Goal: Transaction & Acquisition: Subscribe to service/newsletter

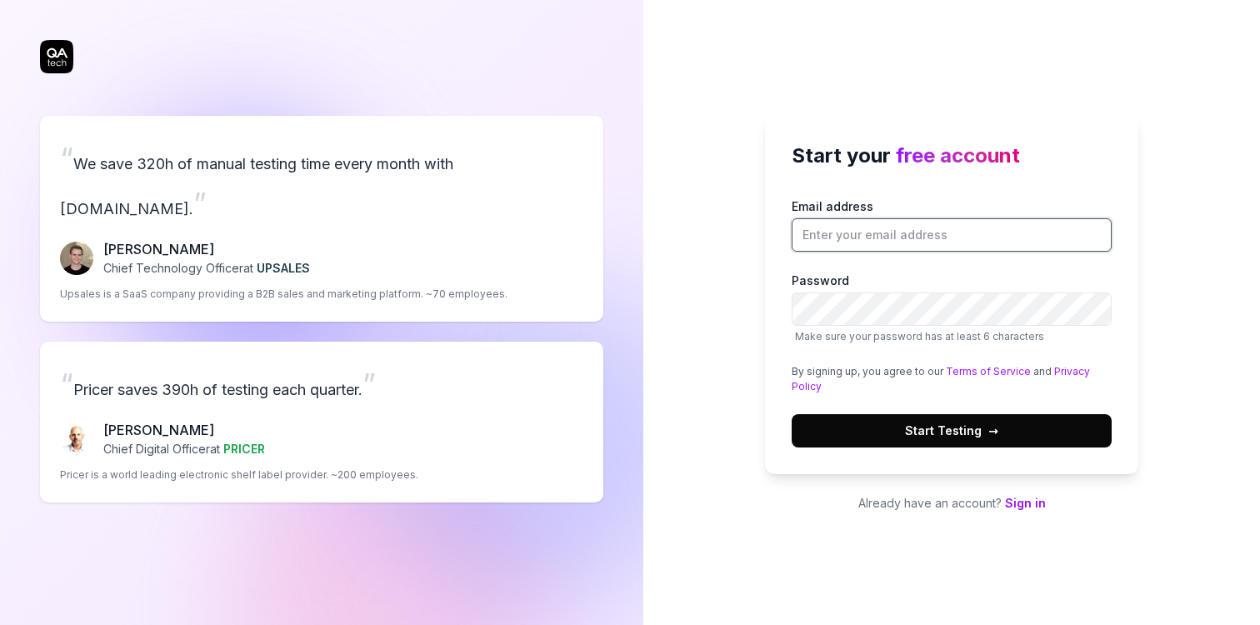
click at [847, 222] on input "Email address" at bounding box center [952, 234] width 320 height 33
type input "[EMAIL_ADDRESS][DOMAIN_NAME]"
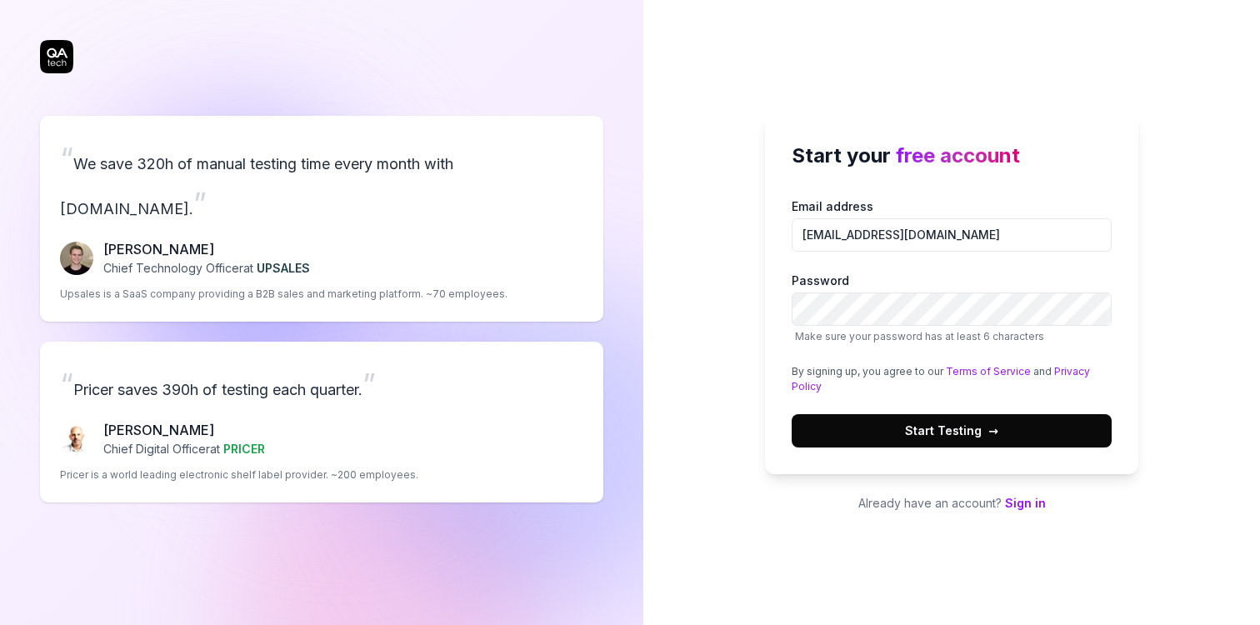
click at [980, 431] on span "Start Testing →" at bounding box center [951, 430] width 93 height 17
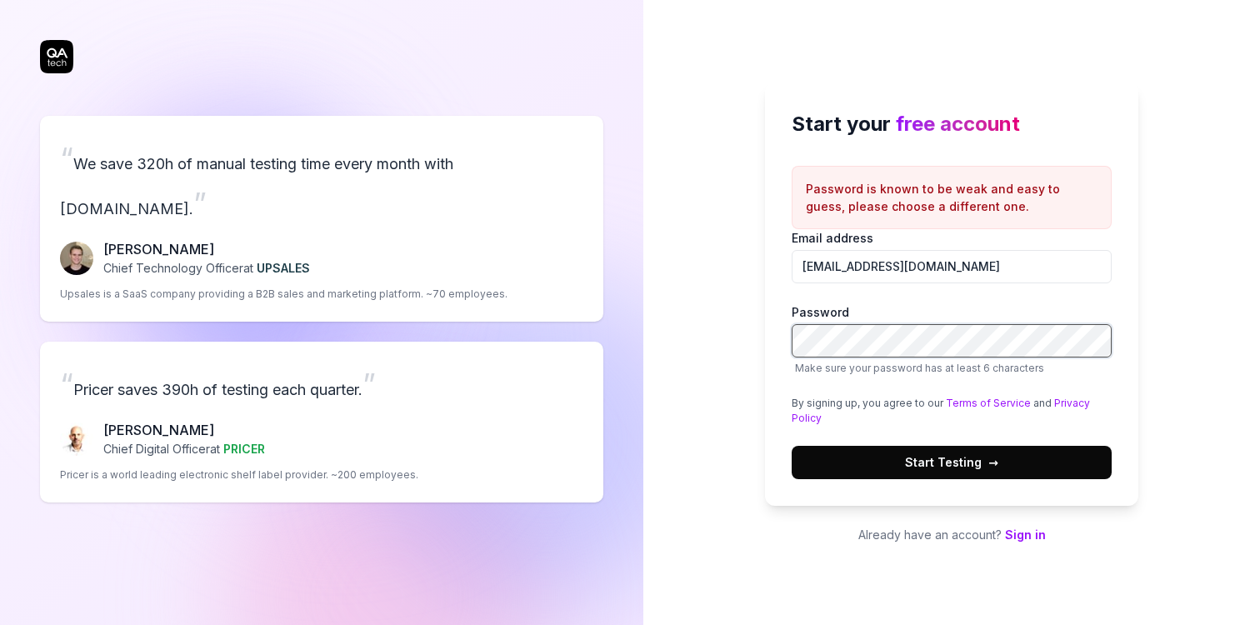
click at [792, 357] on div at bounding box center [792, 357] width 0 height 0
click at [1128, 362] on div "Start your free account Password is known to be weak and easy to guess, please …" at bounding box center [951, 293] width 373 height 423
click at [988, 461] on span "→" at bounding box center [993, 461] width 10 height 17
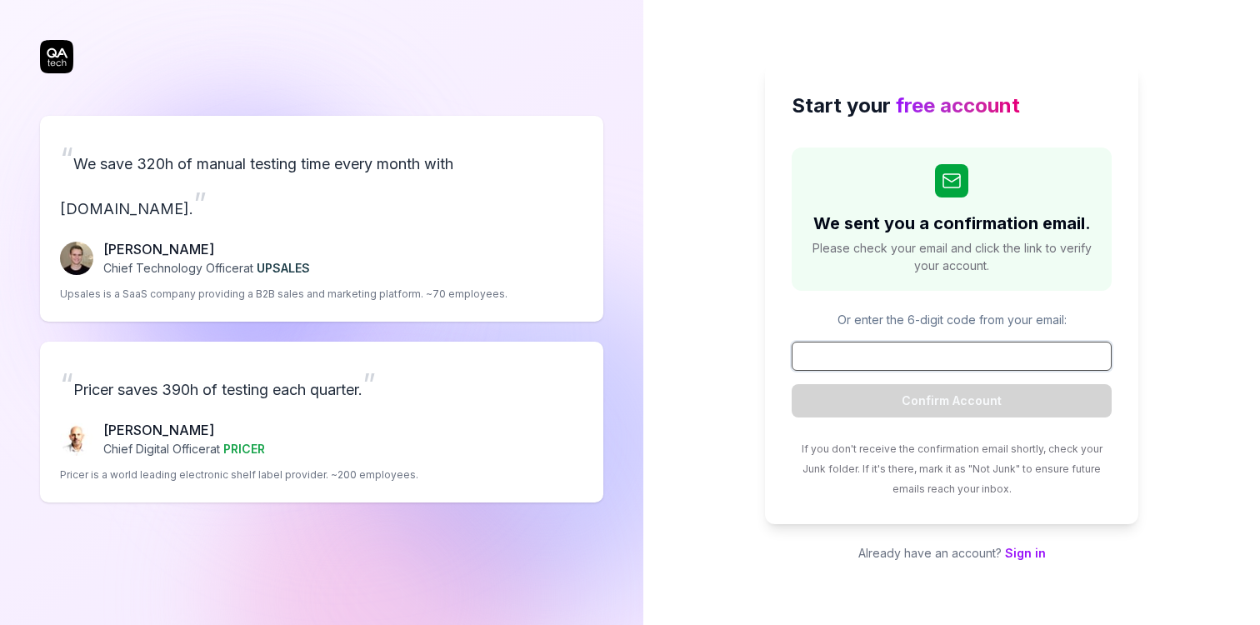
click at [910, 358] on input at bounding box center [952, 356] width 320 height 29
paste input "227213"
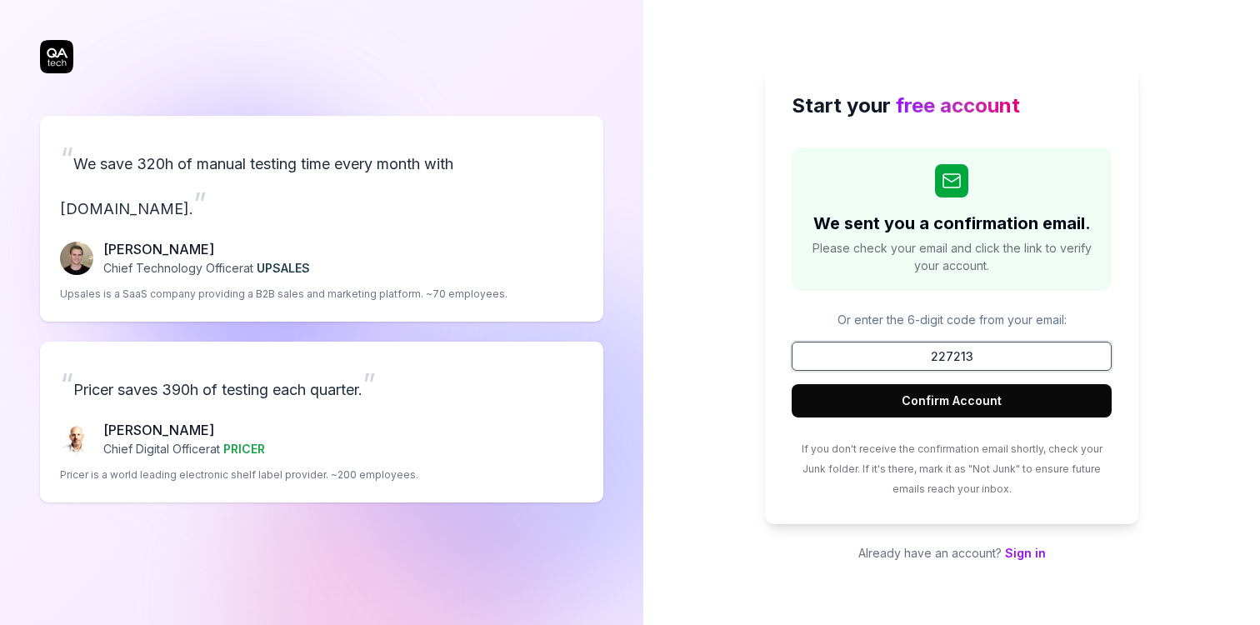
type input "227213"
click at [962, 404] on button "Confirm Account" at bounding box center [952, 400] width 320 height 33
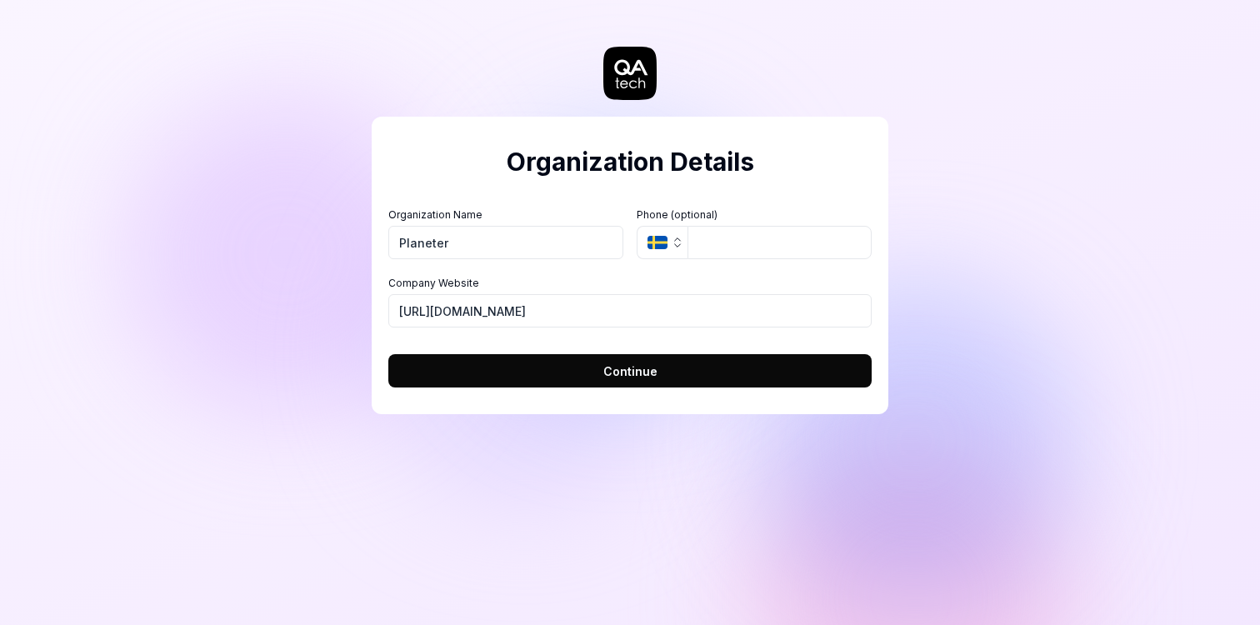
type input "Planeteria Media LLC"
click at [676, 245] on icon "button" at bounding box center [678, 245] width 6 height 2
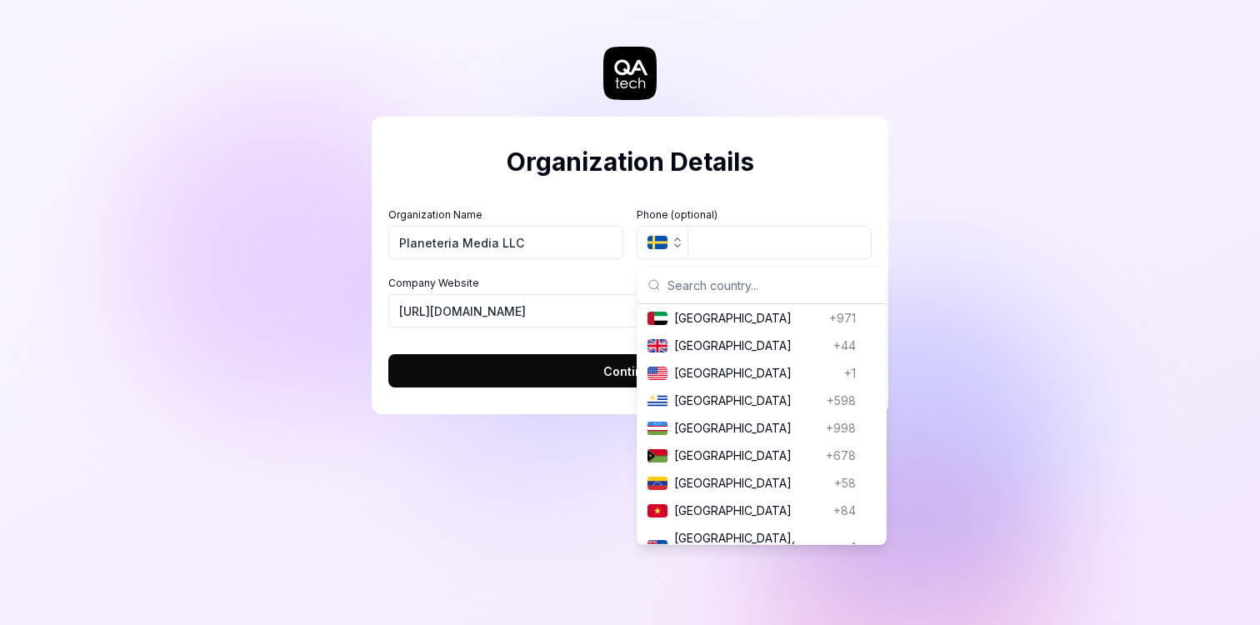
scroll to position [6419, 0]
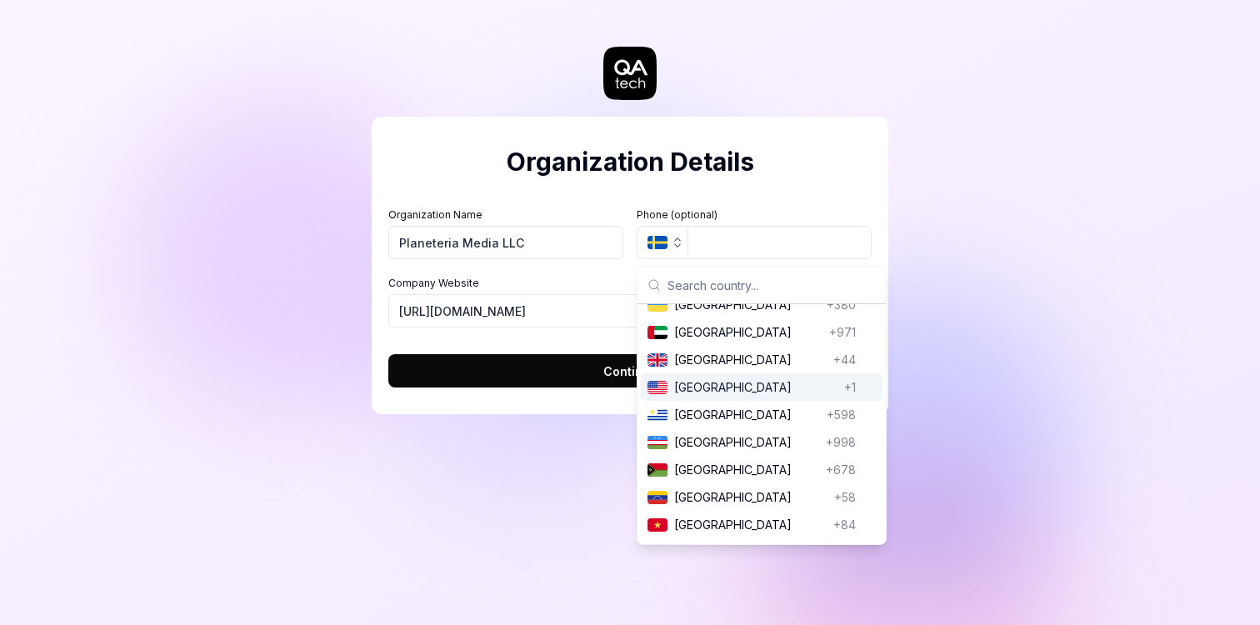
click at [723, 390] on span "[GEOGRAPHIC_DATA]" at bounding box center [755, 386] width 163 height 17
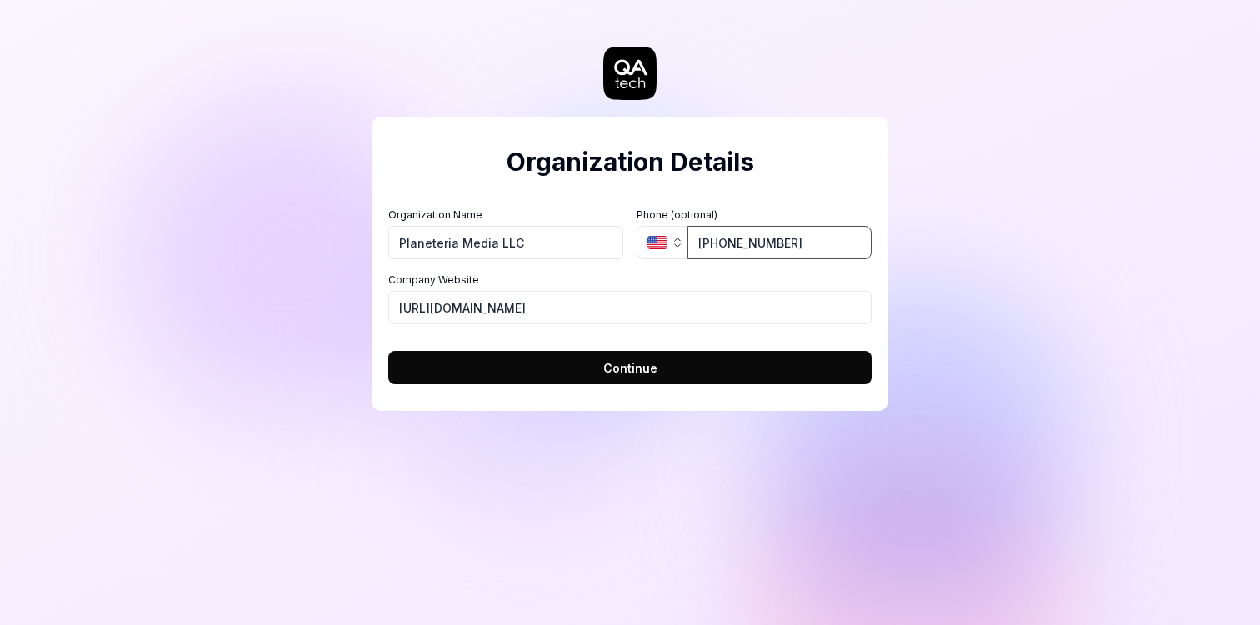
type input "[PHONE_NUMBER]"
click at [620, 372] on span "Continue" at bounding box center [630, 367] width 54 height 17
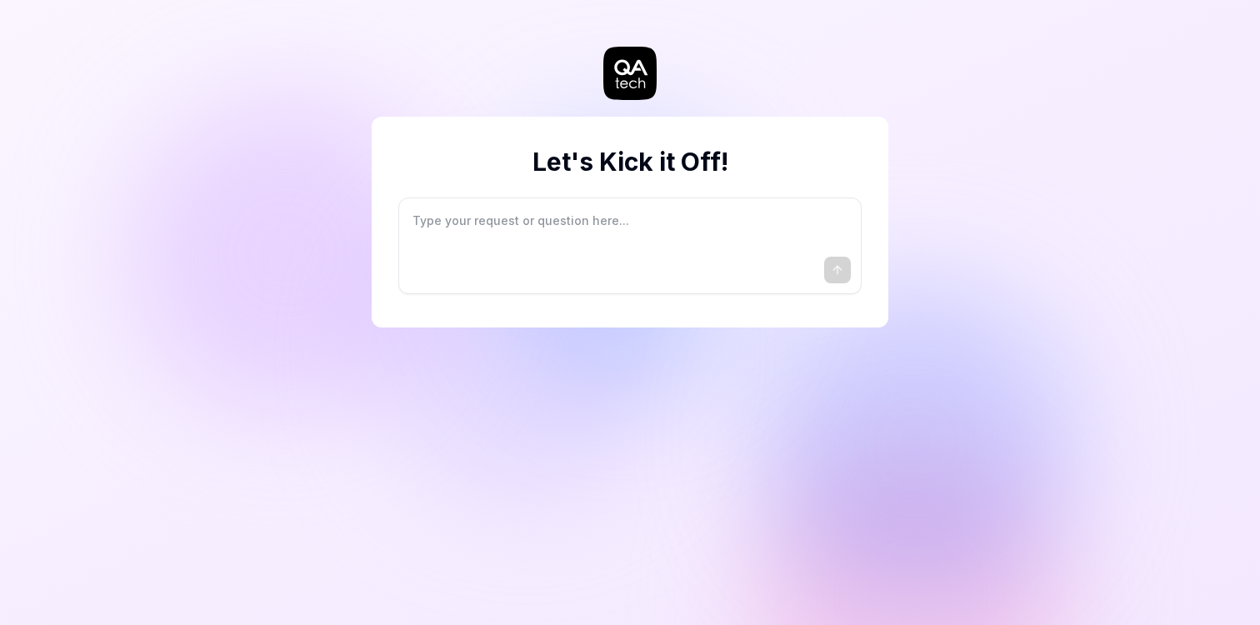
type textarea "*"
type textarea "I"
type textarea "*"
type textarea "I"
type textarea "*"
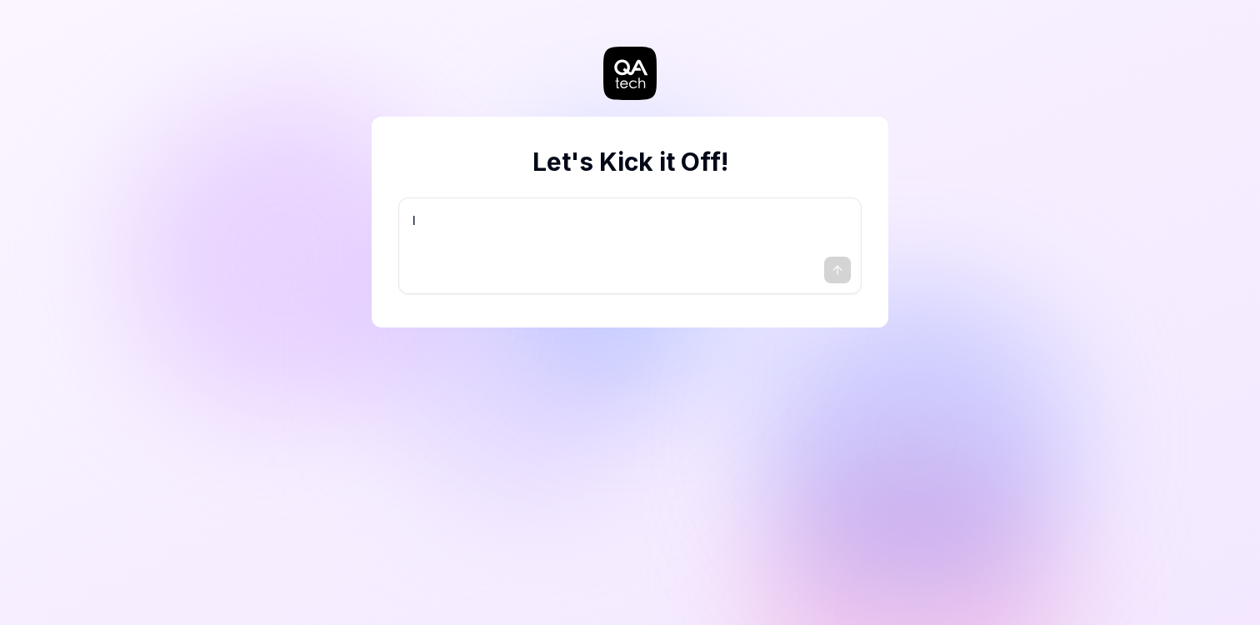
type textarea "I w"
type textarea "*"
type textarea "I wa"
type textarea "*"
type textarea "I wan"
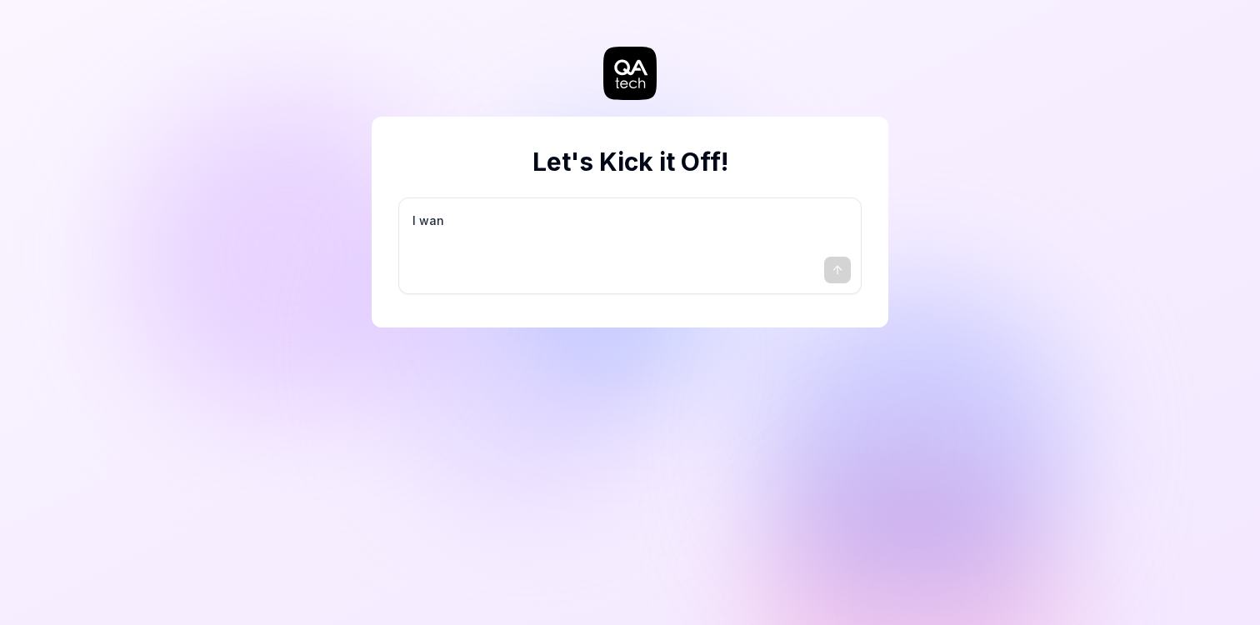
type textarea "*"
type textarea "I want"
type textarea "*"
type textarea "I want"
type textarea "*"
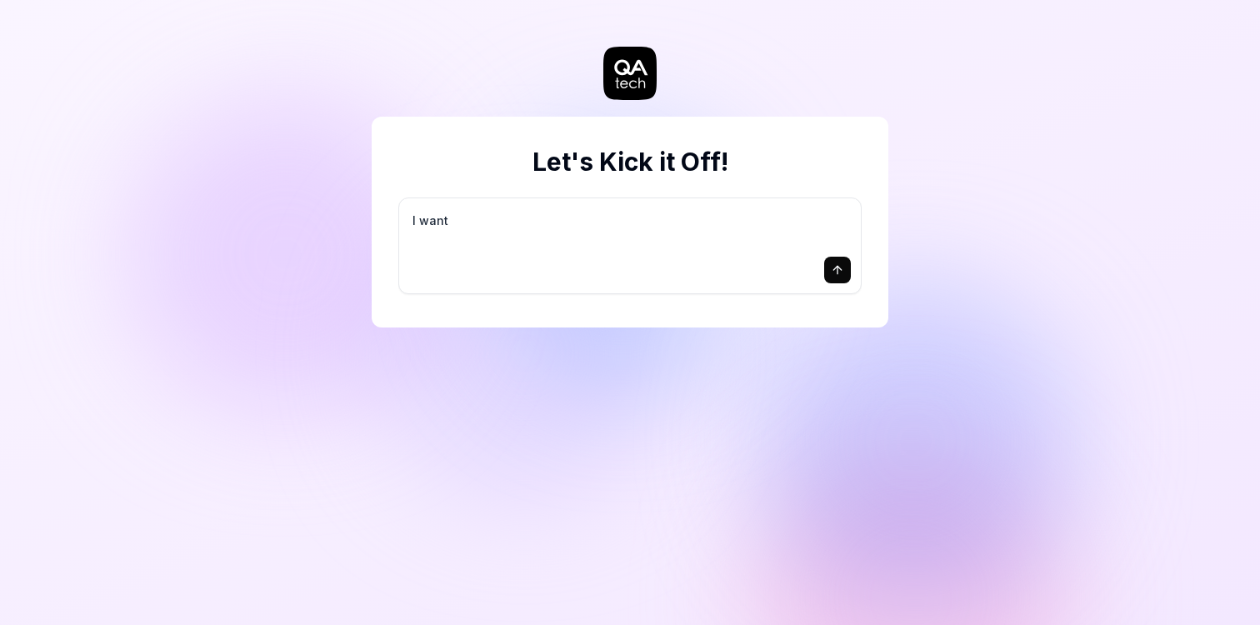
type textarea "I want a"
type textarea "*"
type textarea "I want a"
type textarea "*"
type textarea "I want a g"
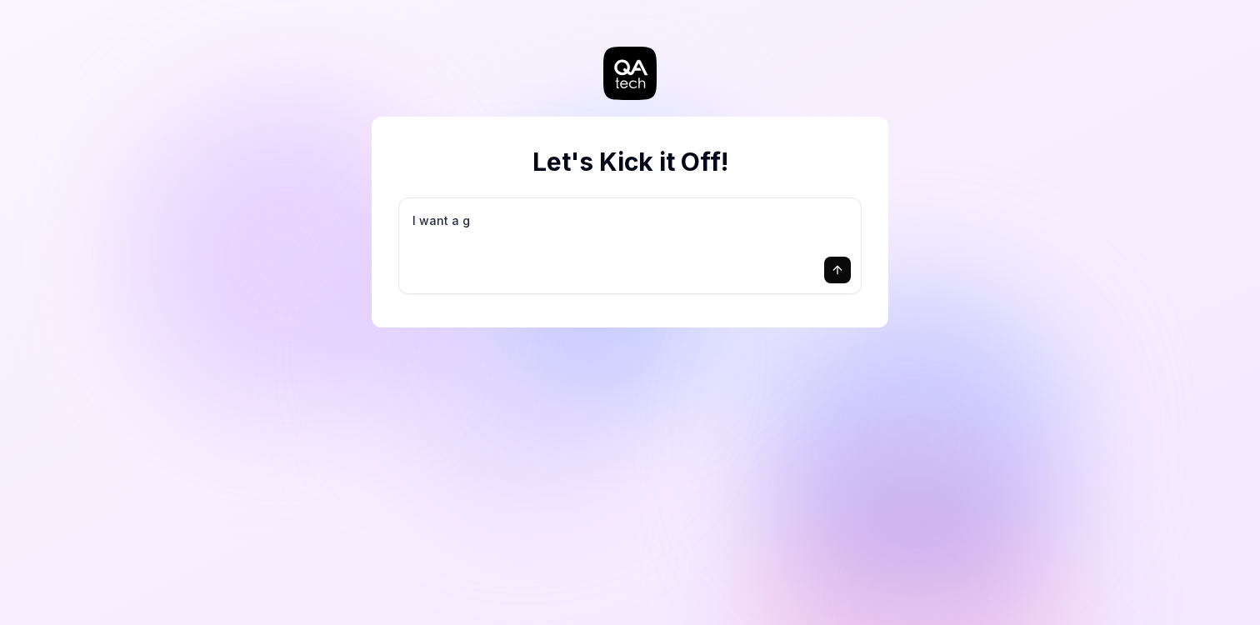
type textarea "*"
type textarea "I want a go"
type textarea "*"
type textarea "I want a goo"
type textarea "*"
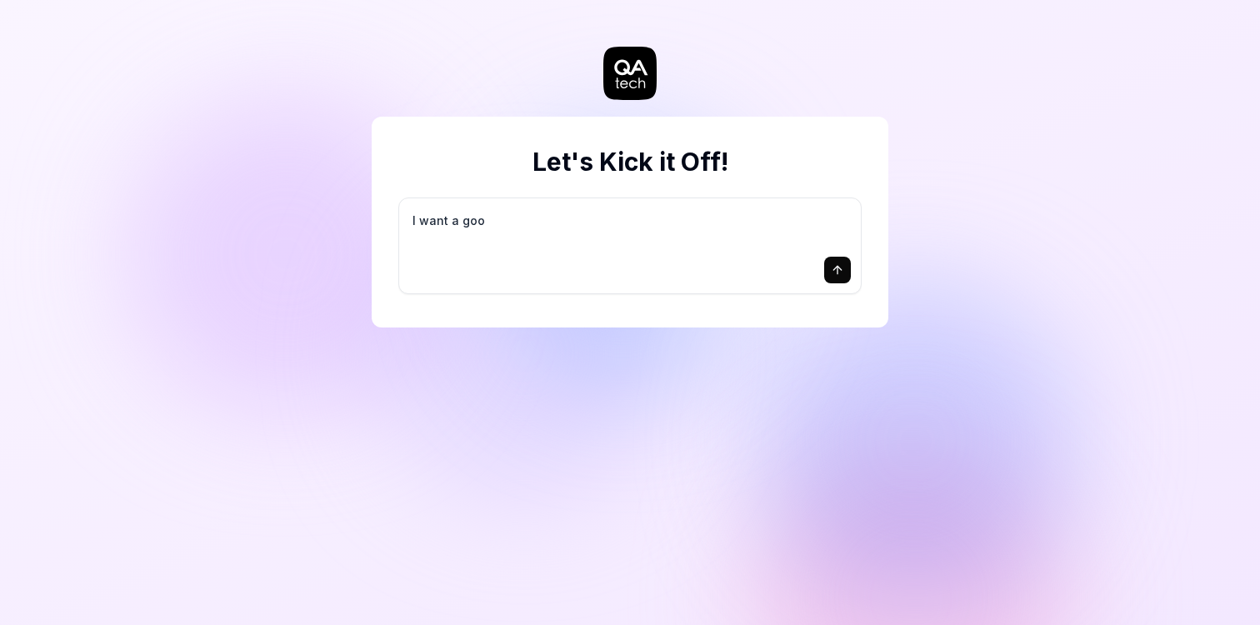
type textarea "I want a good"
type textarea "*"
type textarea "I want a good"
type textarea "*"
type textarea "I want a good t"
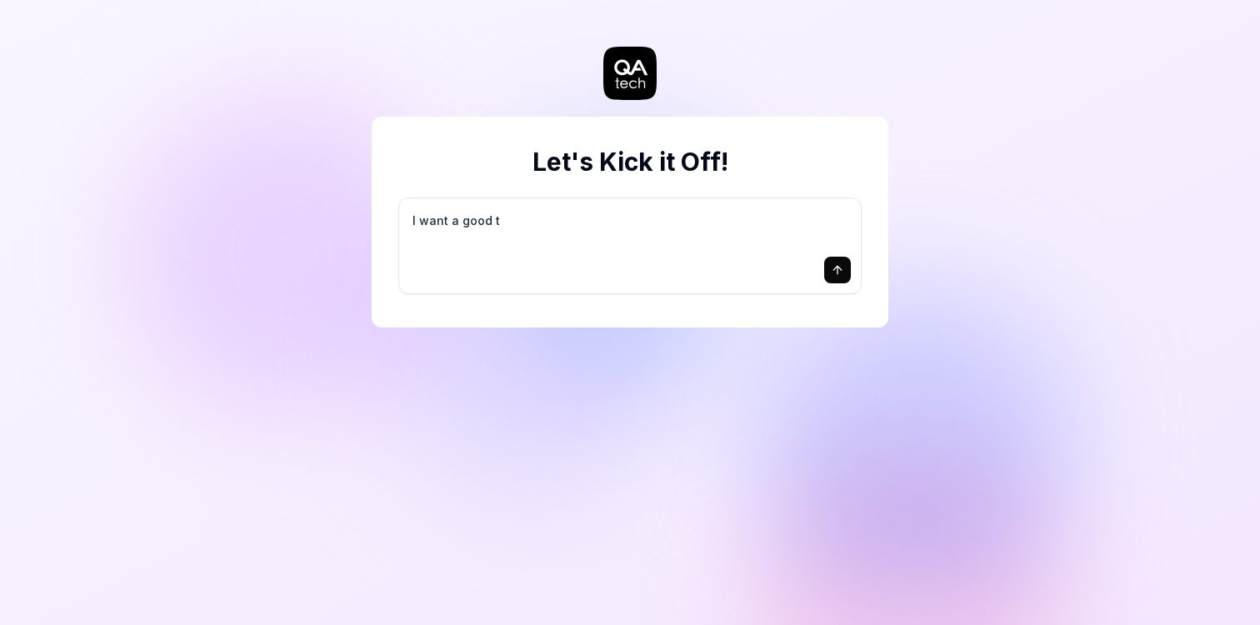
type textarea "*"
type textarea "I want a good te"
type textarea "*"
type textarea "I want a good tes"
type textarea "*"
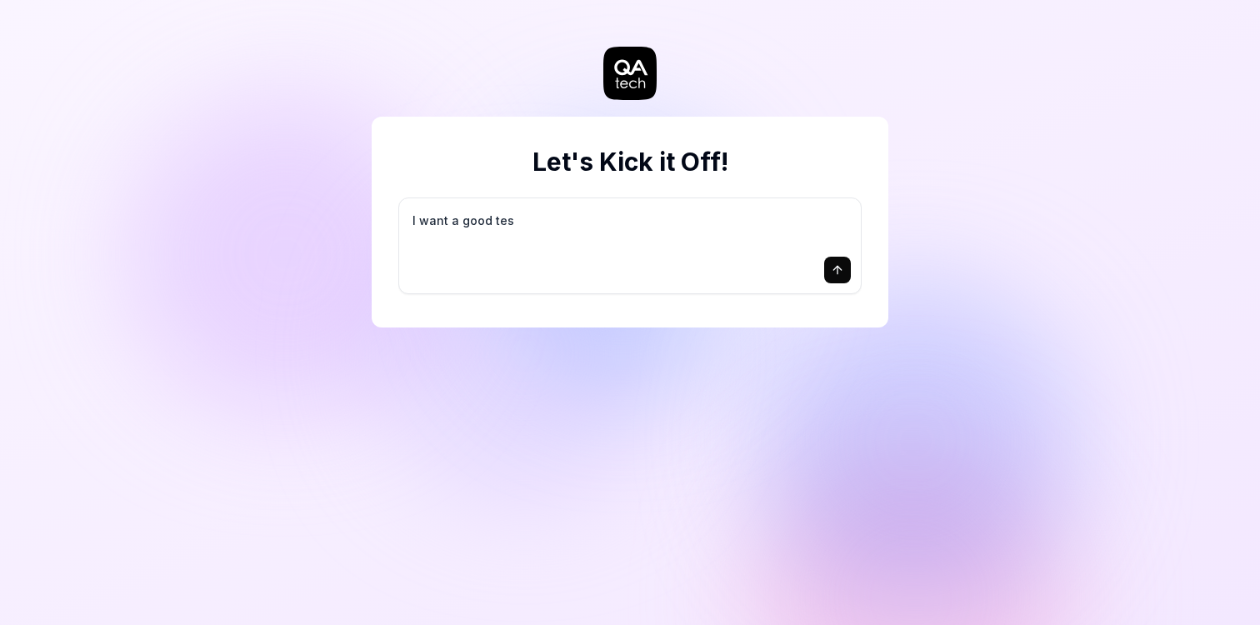
type textarea "I want a good test"
type textarea "*"
type textarea "I want a good test"
type textarea "*"
type textarea "I want a good test s"
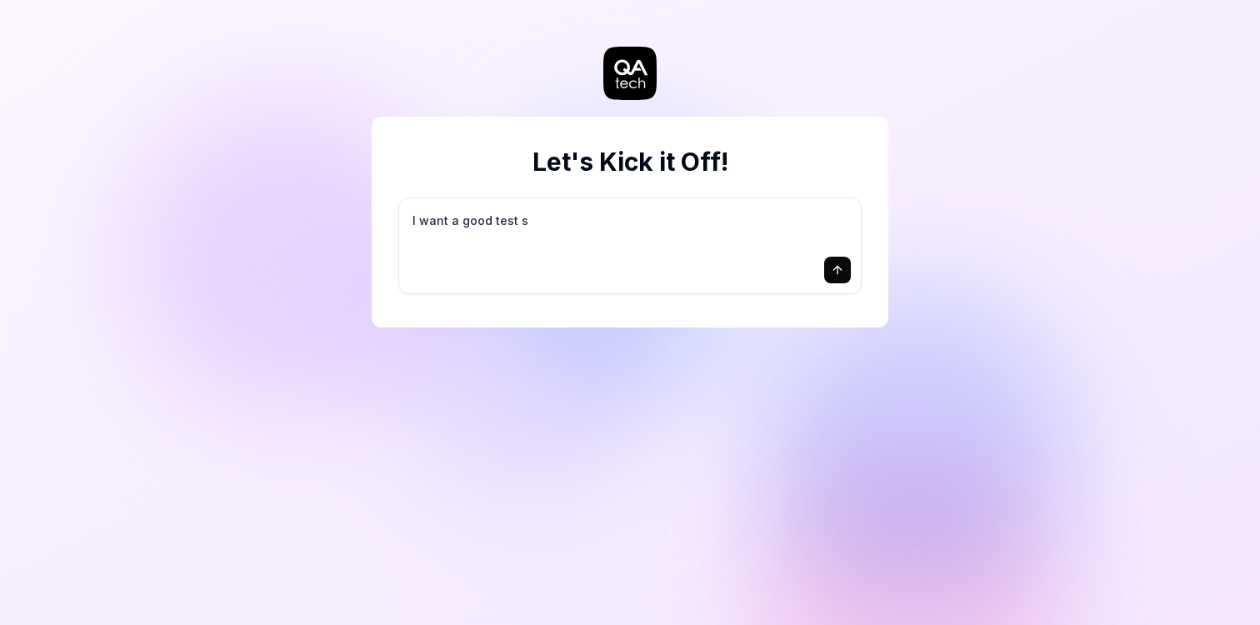
type textarea "*"
type textarea "I want a good test se"
type textarea "*"
type textarea "I want a good test set"
type textarea "*"
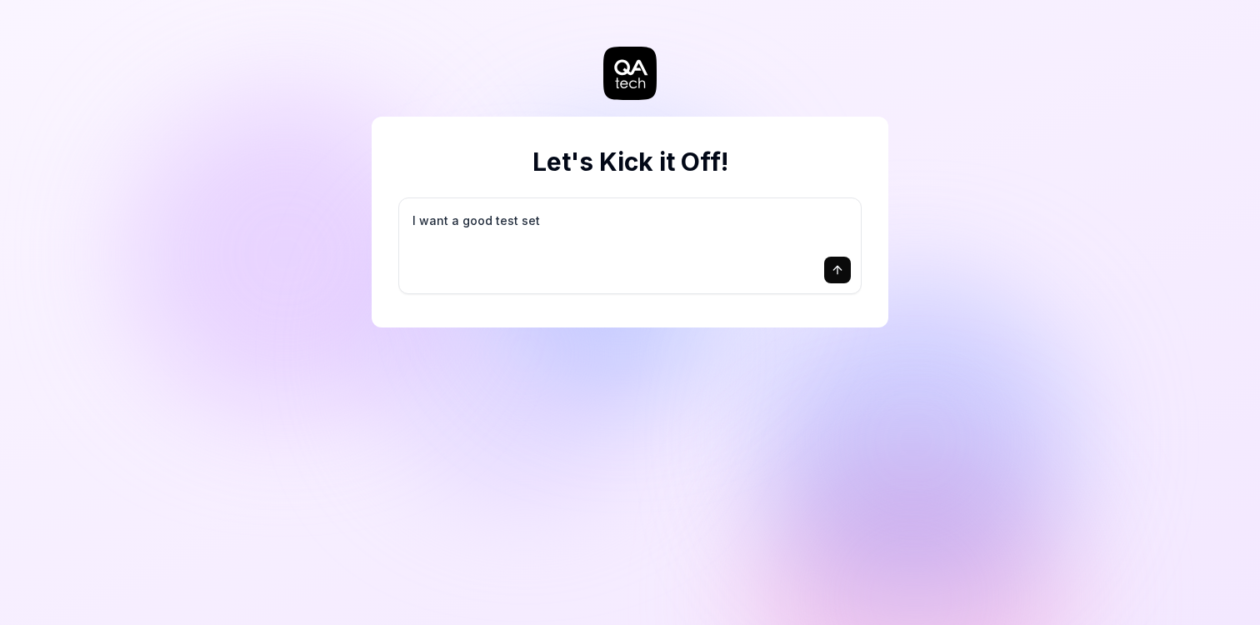
type textarea "I want a good test setu"
type textarea "*"
type textarea "I want a good test setup"
type textarea "*"
type textarea "I want a good test setup"
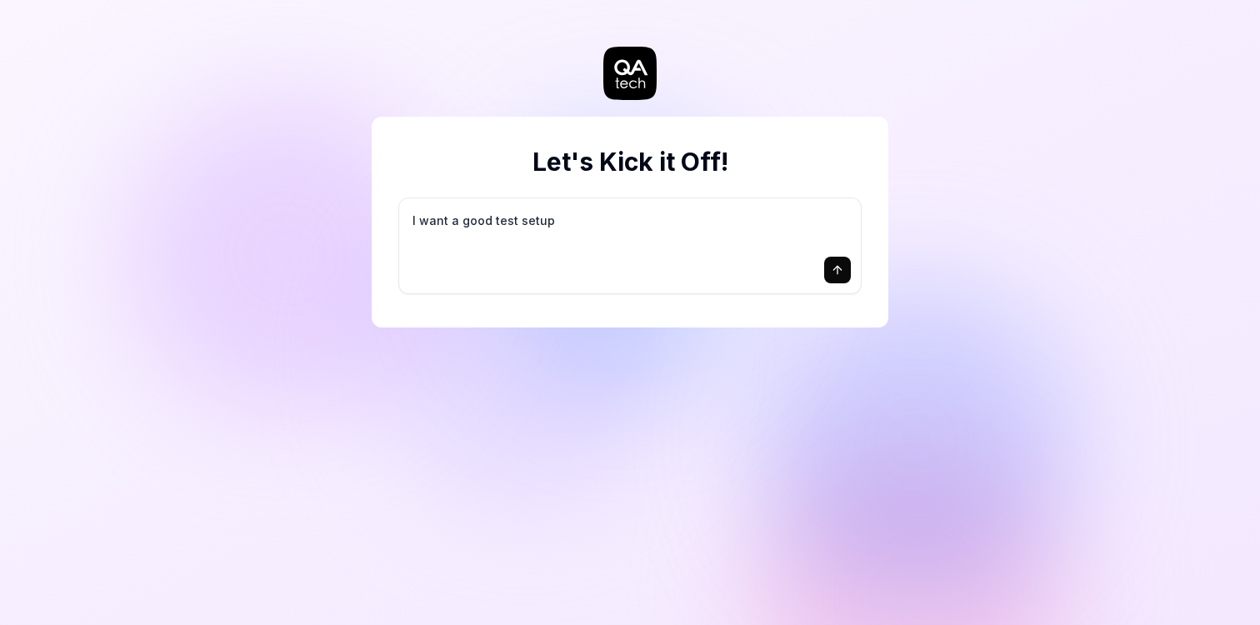
type textarea "*"
type textarea "I want a good test setup f"
type textarea "*"
type textarea "I want a good test setup fo"
type textarea "*"
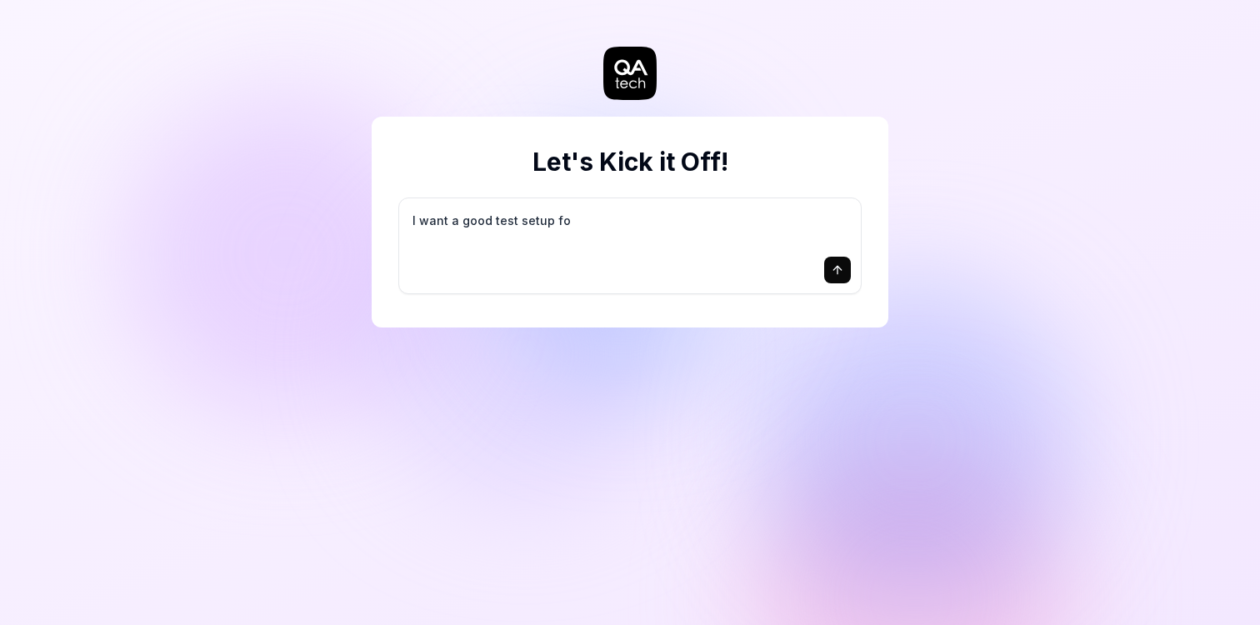
type textarea "I want a good test setup for"
type textarea "*"
type textarea "I want a good test setup for"
type textarea "*"
type textarea "I want a good test setup for m"
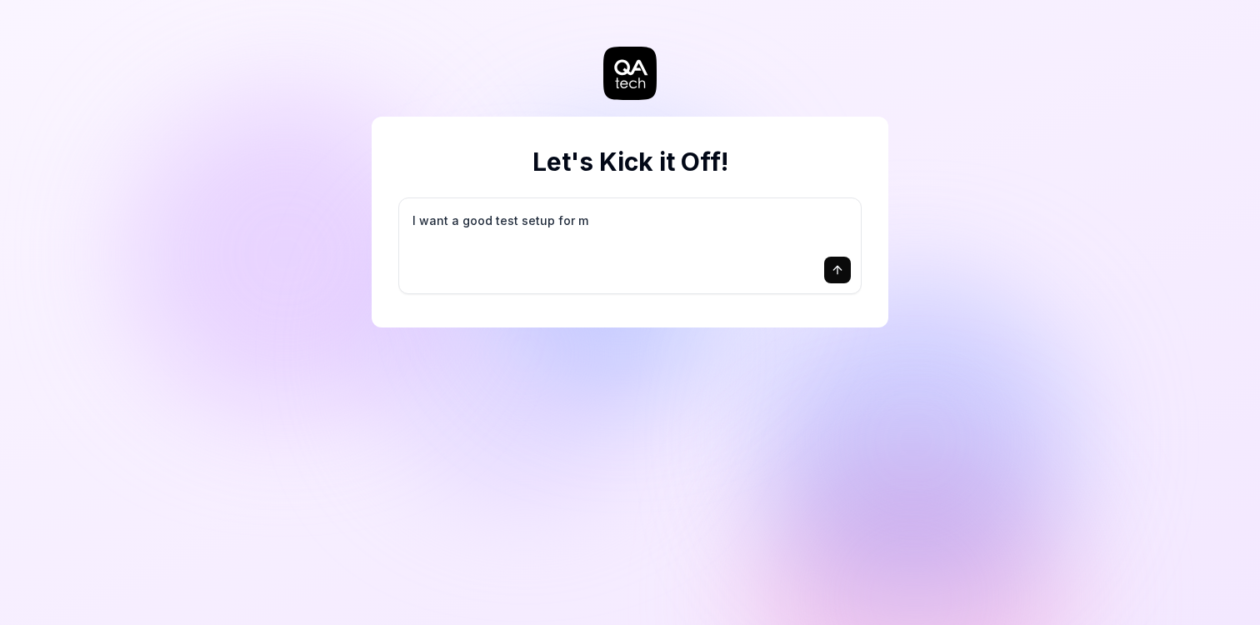
type textarea "*"
type textarea "I want a good test setup for my"
type textarea "*"
type textarea "I want a good test setup for my"
type textarea "*"
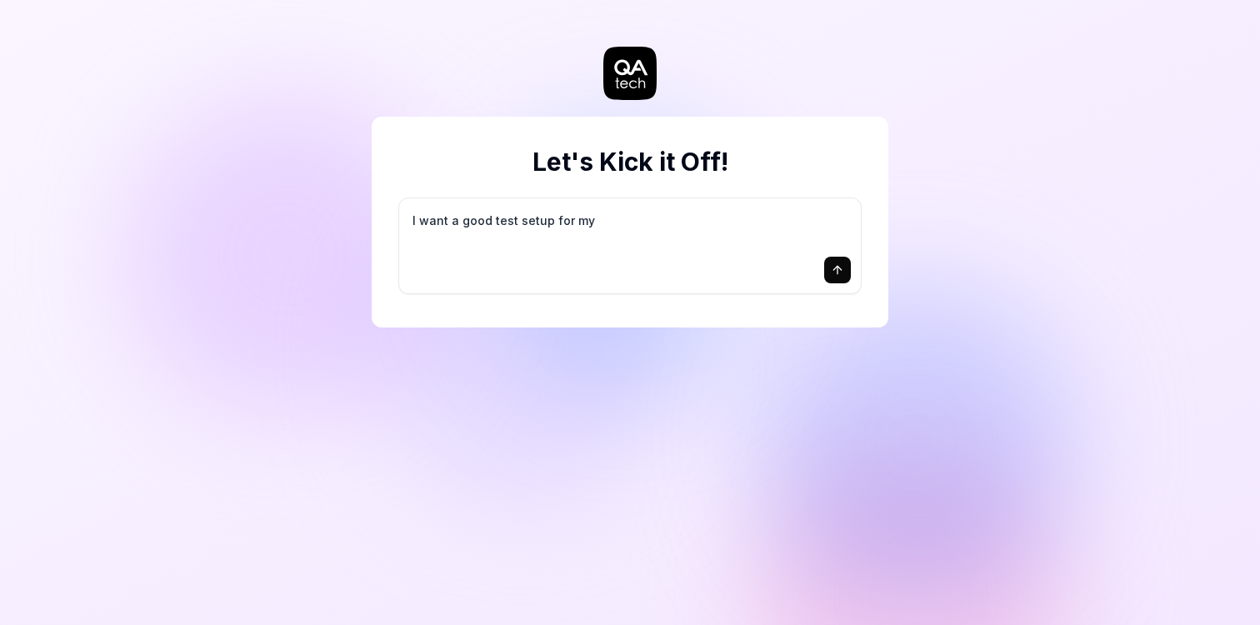
type textarea "I want a good test setup for my s"
type textarea "*"
type textarea "I want a good test setup for my si"
type textarea "*"
type textarea "I want a good test setup for my sit"
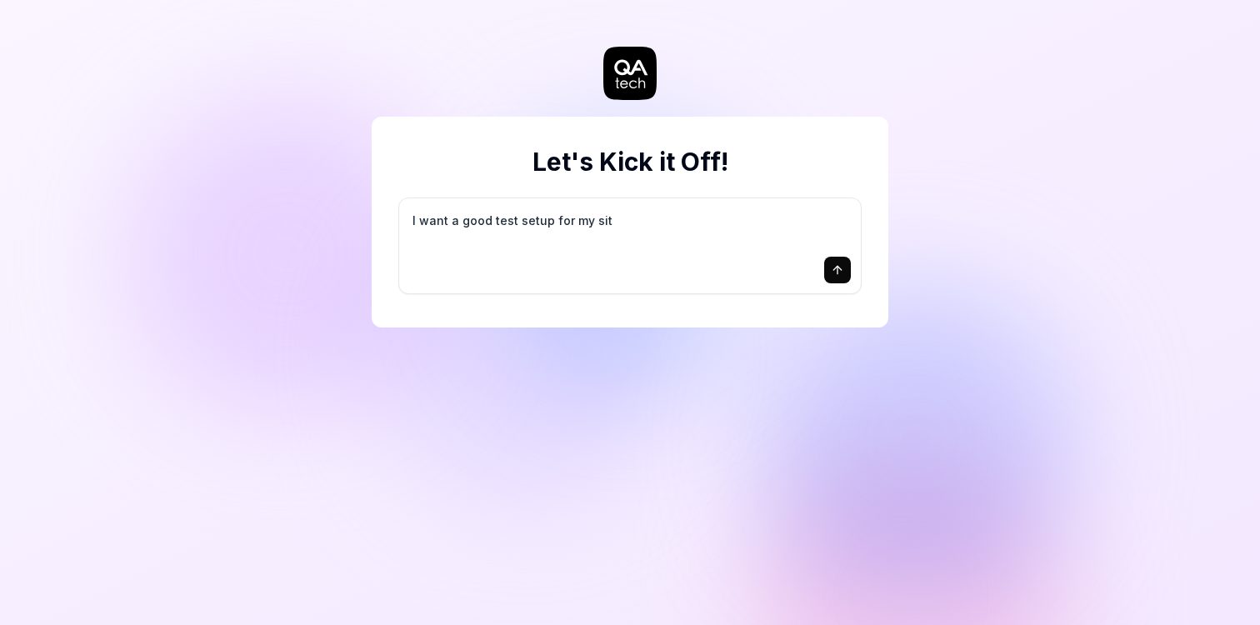
type textarea "*"
type textarea "I want a good test setup for my site"
type textarea "*"
type textarea "I want a good test setup for my site"
type textarea "*"
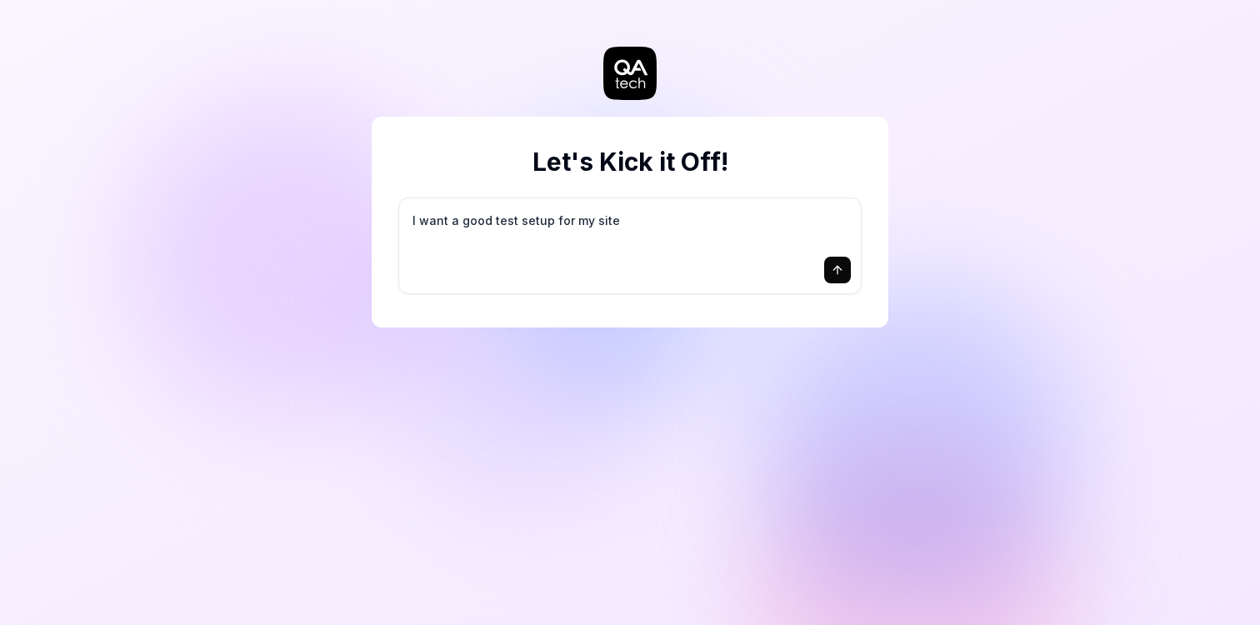
type textarea "I want a good test setup for my site -"
type textarea "*"
type textarea "I want a good test setup for my site -"
type textarea "*"
type textarea "I want a good test setup for my site - h"
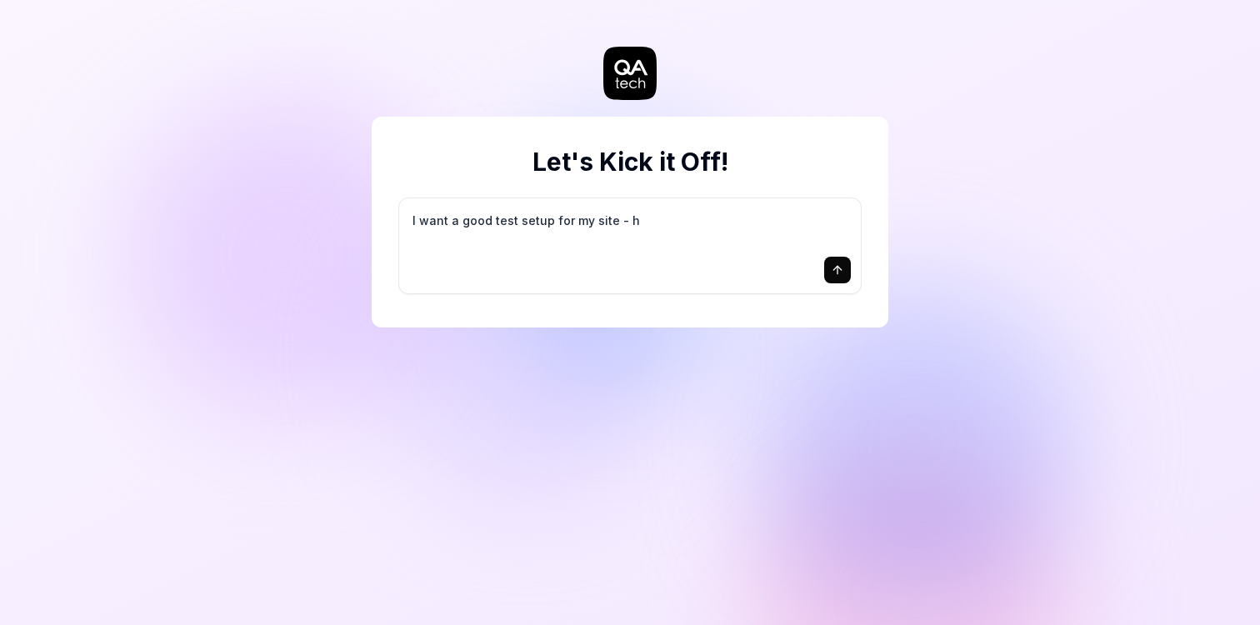
type textarea "*"
type textarea "I want a good test setup for my site - he"
type textarea "*"
type textarea "I want a good test setup for my site - hel"
type textarea "*"
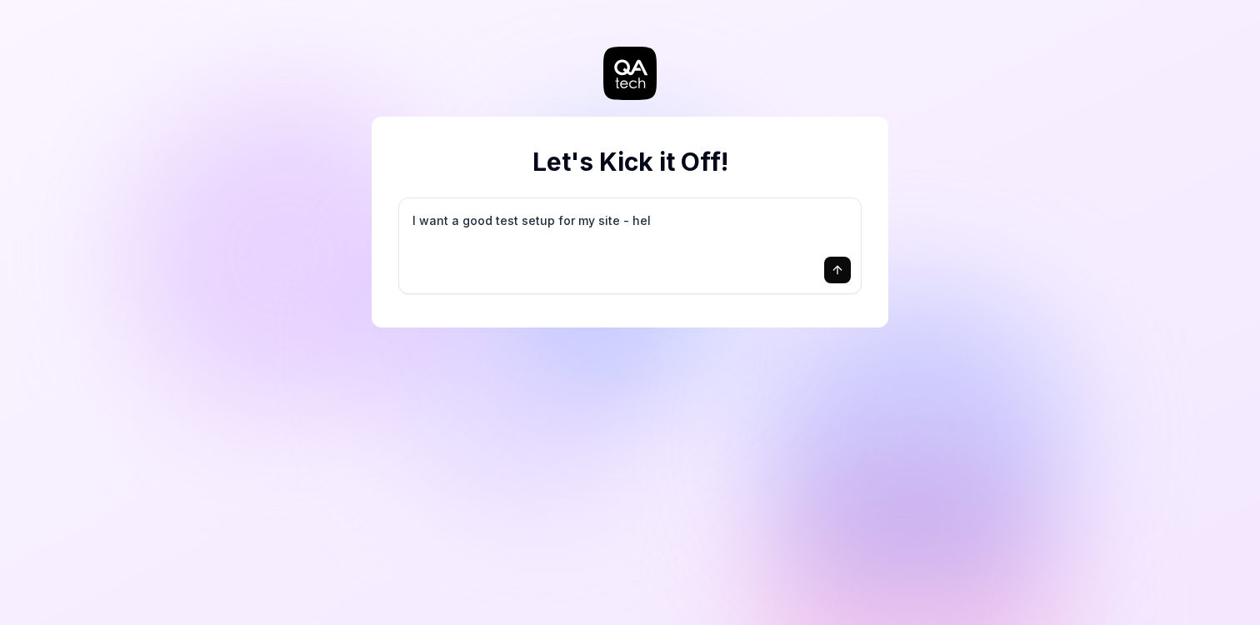
type textarea "I want a good test setup for my site - help"
type textarea "*"
type textarea "I want a good test setup for my site - help"
type textarea "*"
type textarea "I want a good test setup for my site - help m"
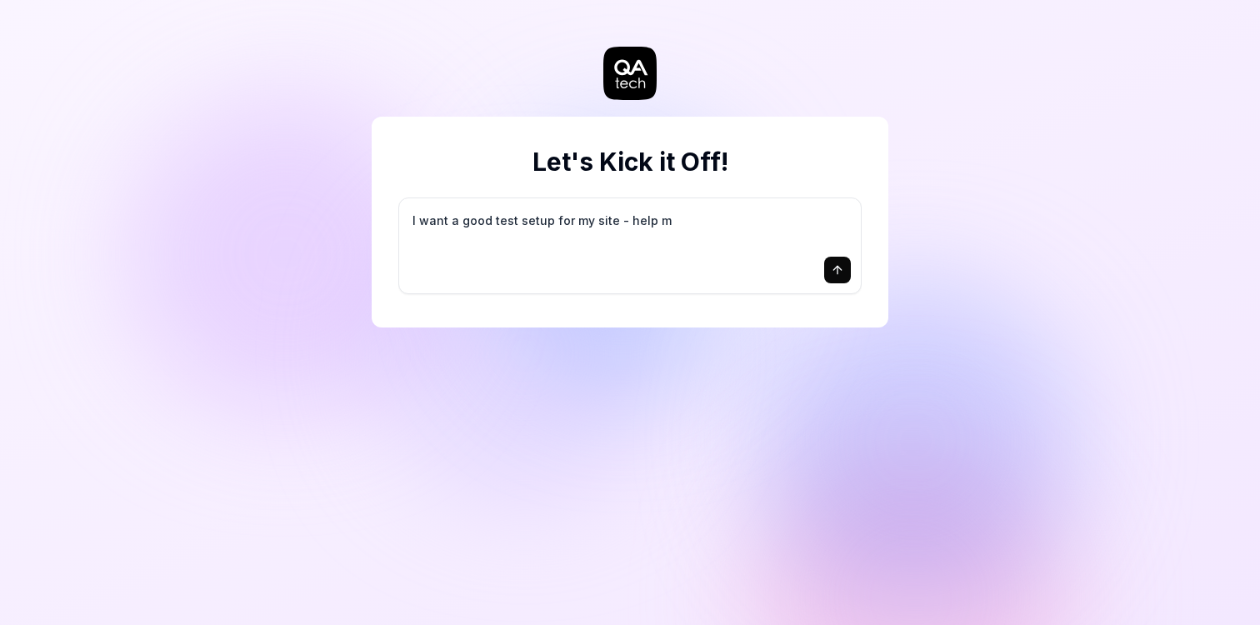
type textarea "*"
type textarea "I want a good test setup for my site - help me"
type textarea "*"
type textarea "I want a good test setup for my site - help me"
type textarea "*"
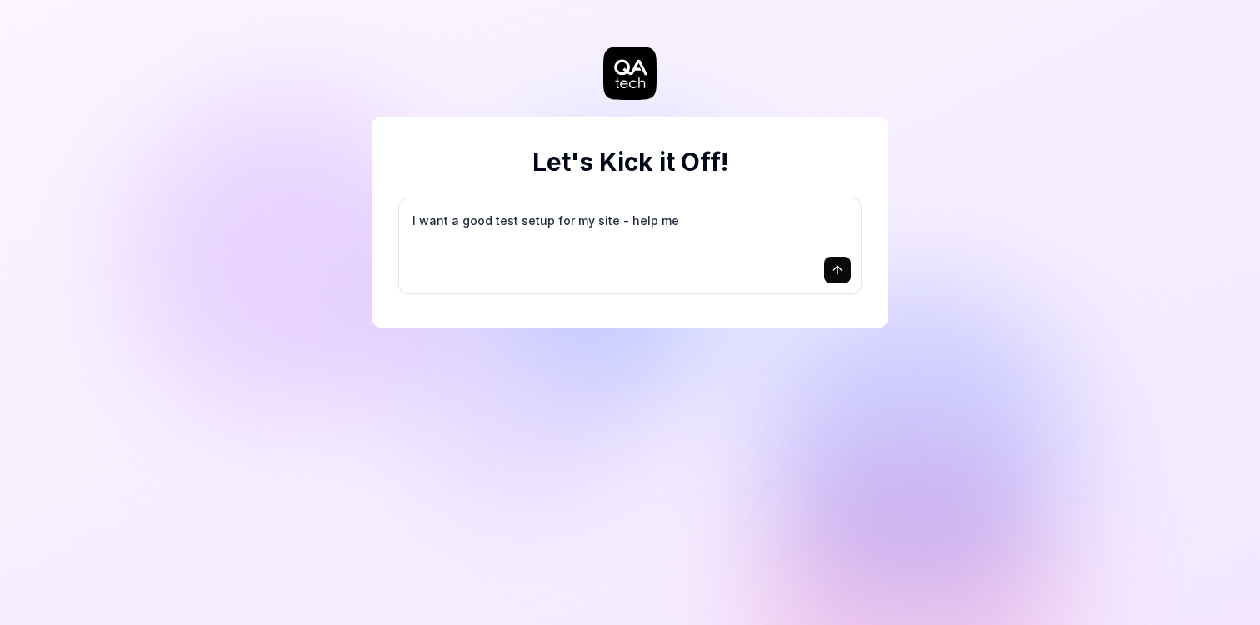
type textarea "I want a good test setup for my site - help me c"
type textarea "*"
type textarea "I want a good test setup for my site - help me cr"
type textarea "*"
type textarea "I want a good test setup for my site - help me cre"
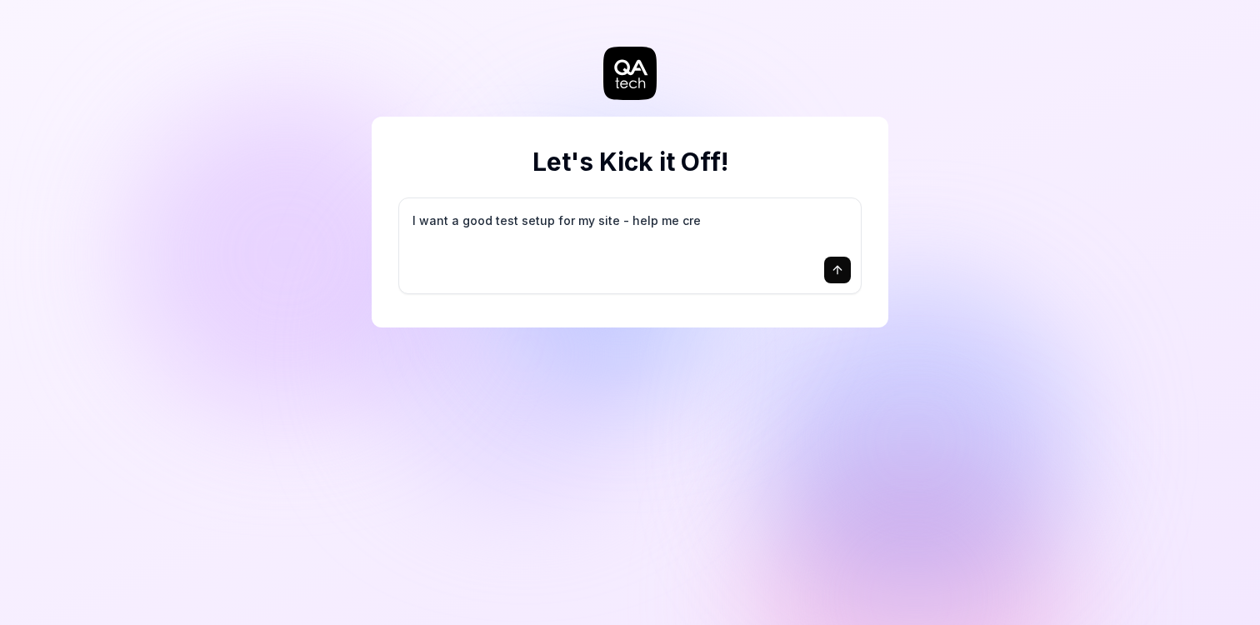
type textarea "*"
type textarea "I want a good test setup for my site - help me crea"
type textarea "*"
type textarea "I want a good test setup for my site - help me creat"
type textarea "*"
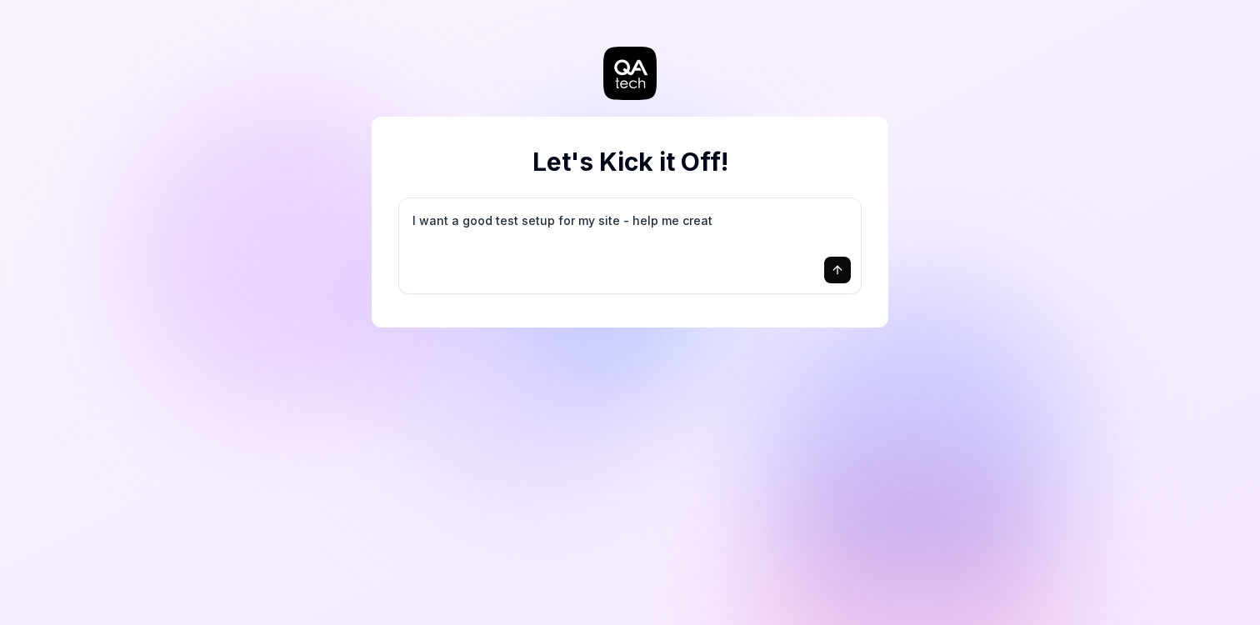
type textarea "I want a good test setup for my site - help me create"
type textarea "*"
type textarea "I want a good test setup for my site - help me create"
type textarea "*"
type textarea "I want a good test setup for my site - help me create t"
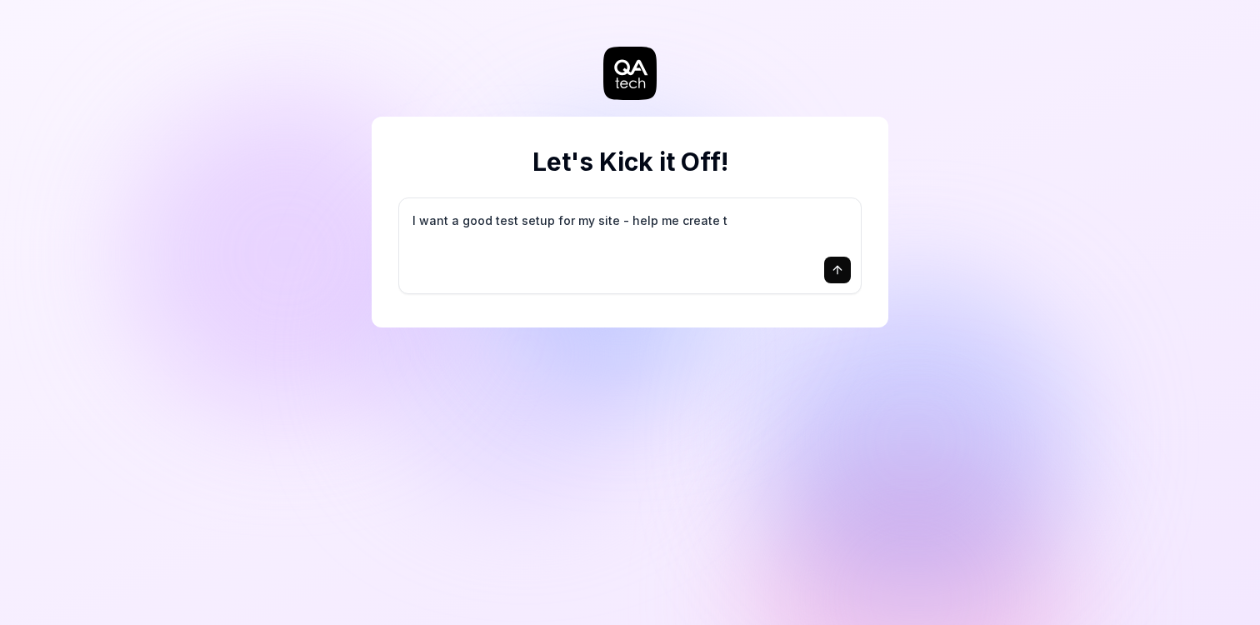
type textarea "*"
type textarea "I want a good test setup for my site - help me create th"
type textarea "*"
type textarea "I want a good test setup for my site - help me create the"
type textarea "*"
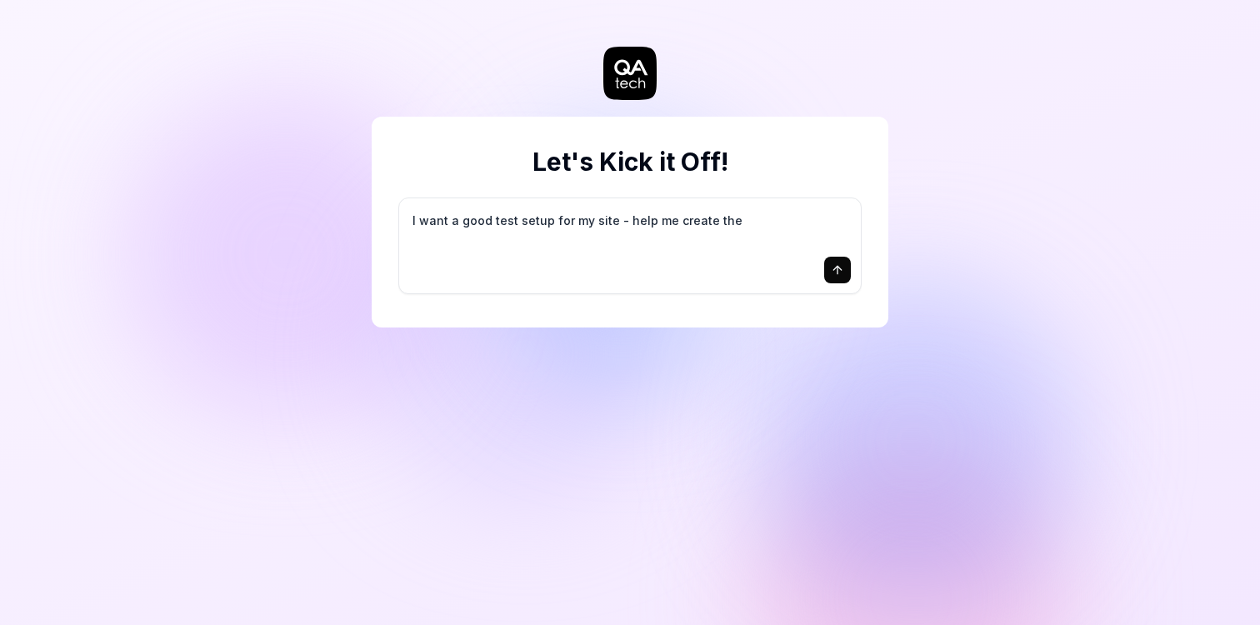
type textarea "I want a good test setup for my site - help me create the"
type textarea "*"
type textarea "I want a good test setup for my site - help me create the f"
type textarea "*"
type textarea "I want a good test setup for my site - help me create the fi"
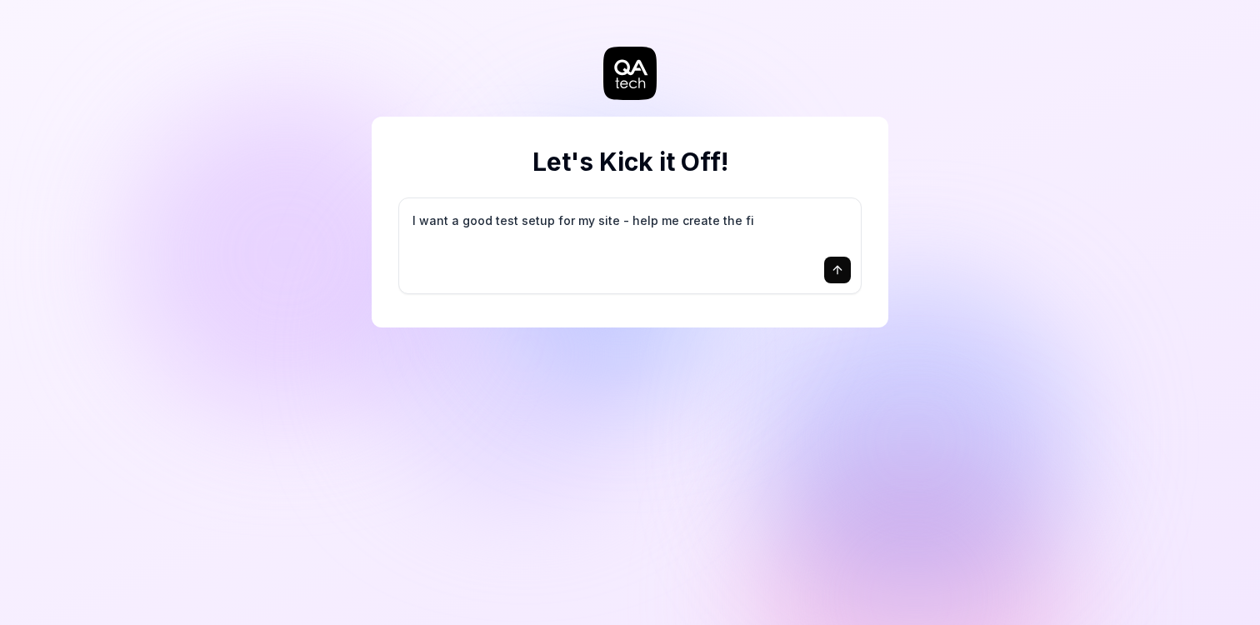
type textarea "*"
type textarea "I want a good test setup for my site - help me create the fir"
type textarea "*"
type textarea "I want a good test setup for my site - help me create the firs"
type textarea "*"
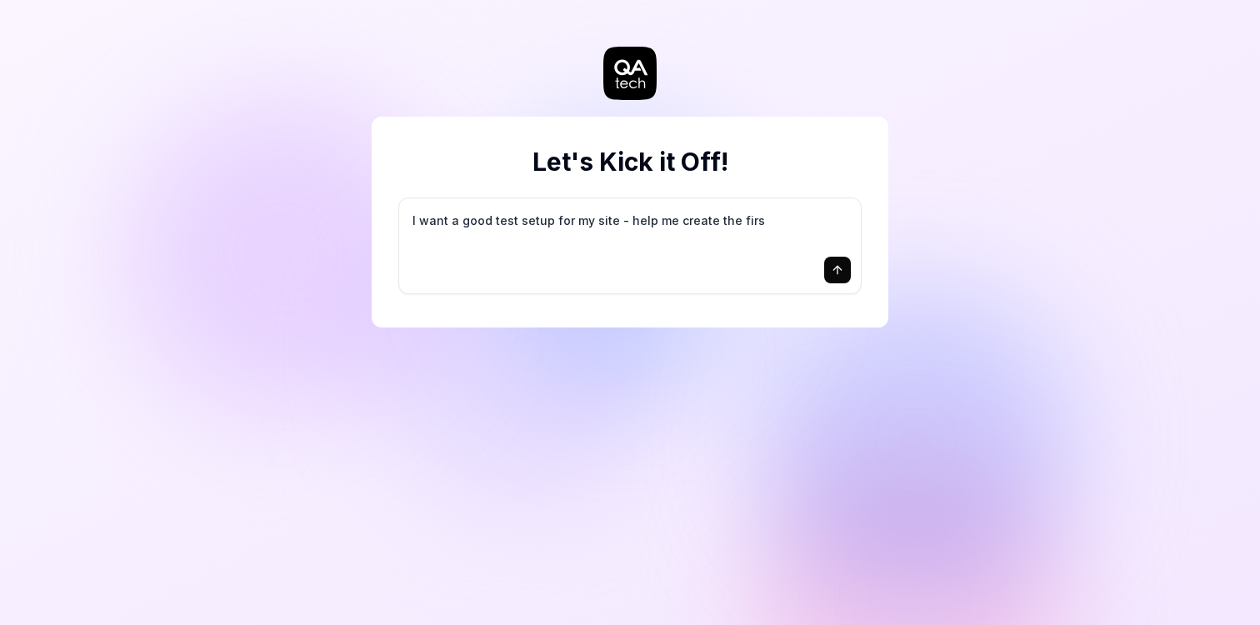
type textarea "I want a good test setup for my site - help me create the first"
type textarea "*"
type textarea "I want a good test setup for my site - help me create the first"
type textarea "*"
type textarea "I want a good test setup for my site - help me create the first 3"
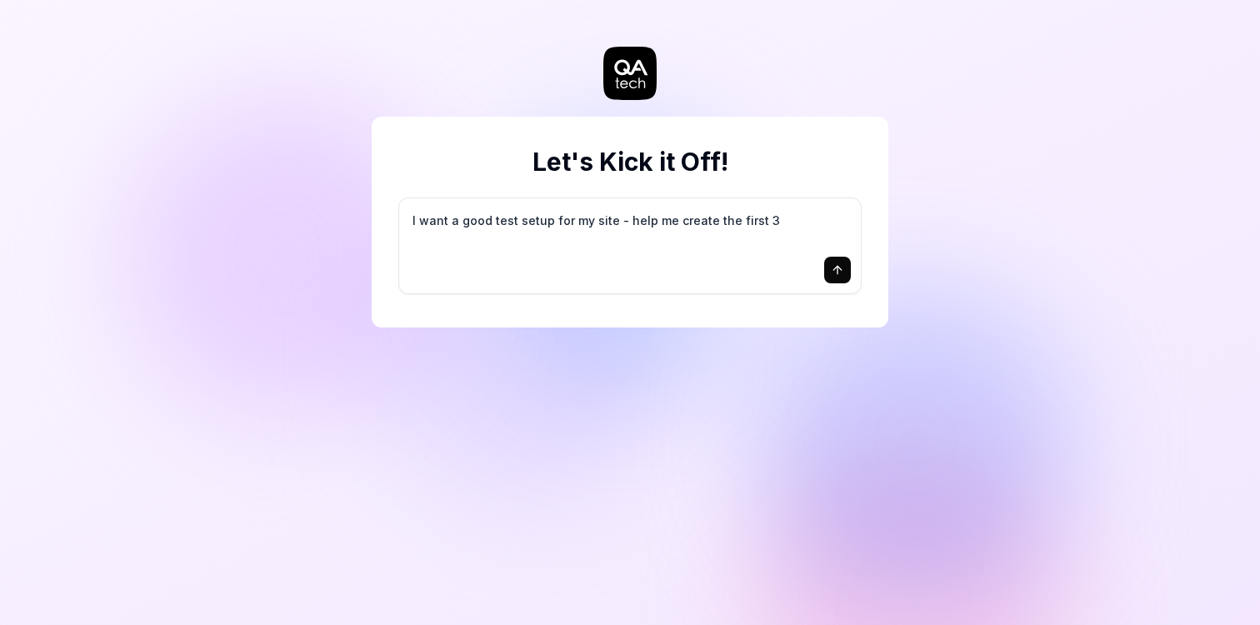
type textarea "*"
type textarea "I want a good test setup for my site - help me create the first 3-"
type textarea "*"
type textarea "I want a good test setup for my site - help me create the first 3-5"
type textarea "*"
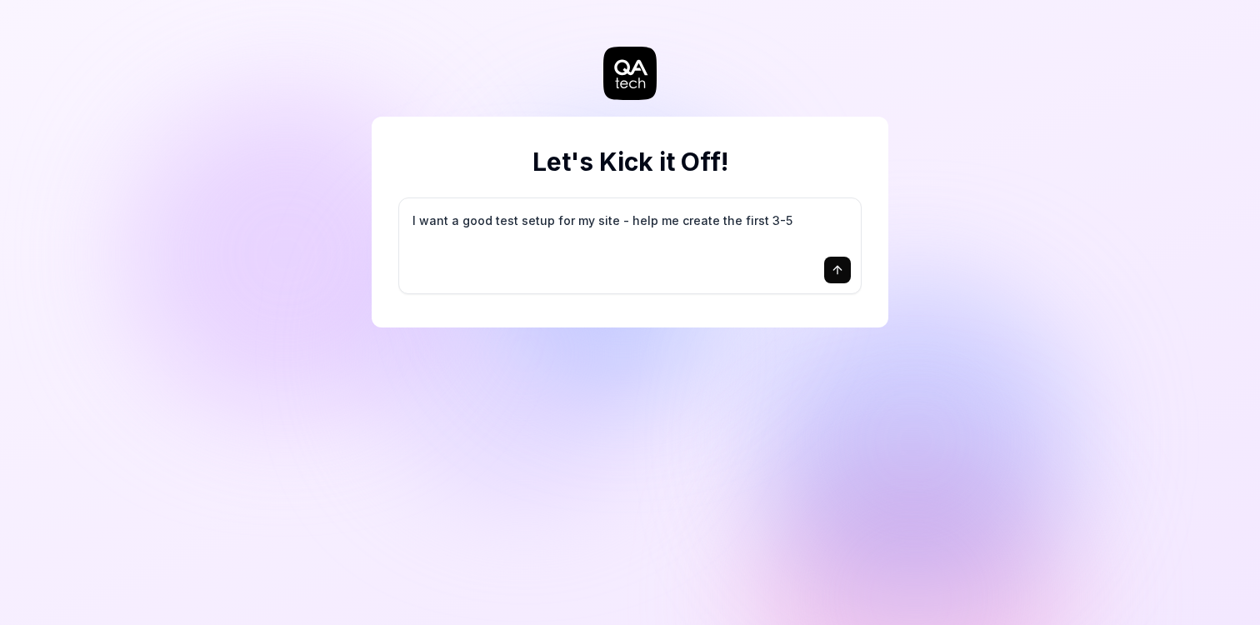
type textarea "I want a good test setup for my site - help me create the first 3-5"
type textarea "*"
type textarea "I want a good test setup for my site - help me create the first 3-5 t"
type textarea "*"
type textarea "I want a good test setup for my site - help me create the first 3-5 te"
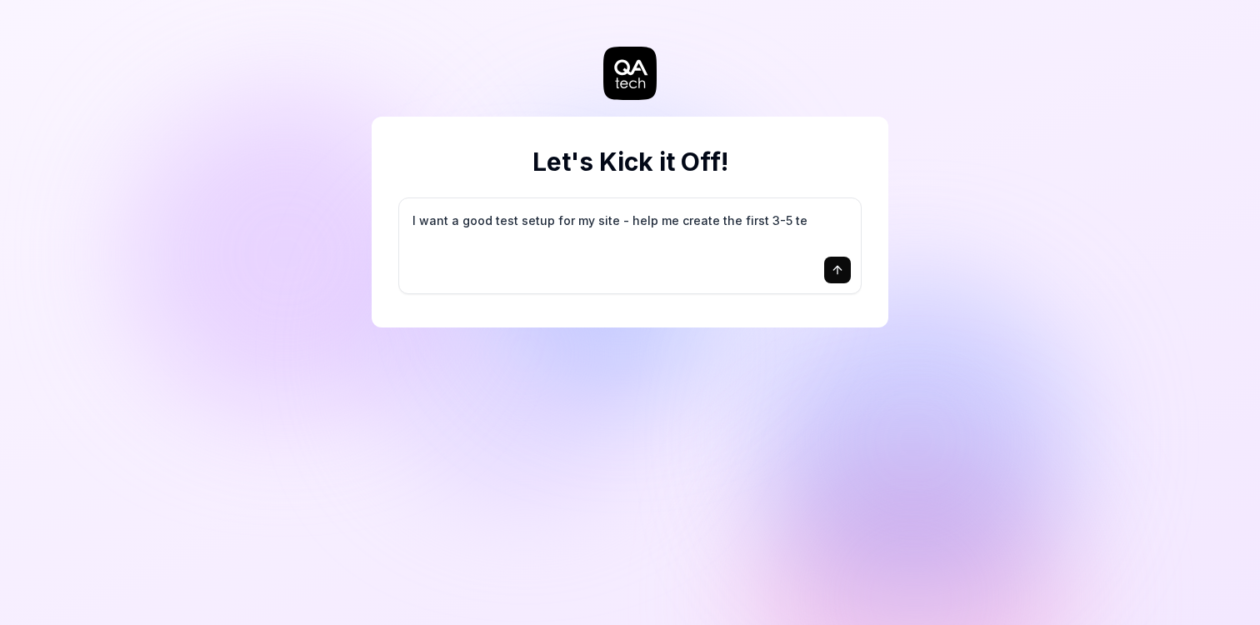
type textarea "*"
type textarea "I want a good test setup for my site - help me create the first 3-5 tes"
type textarea "*"
type textarea "I want a good test setup for my site - help me create the first 3-5 test"
type textarea "*"
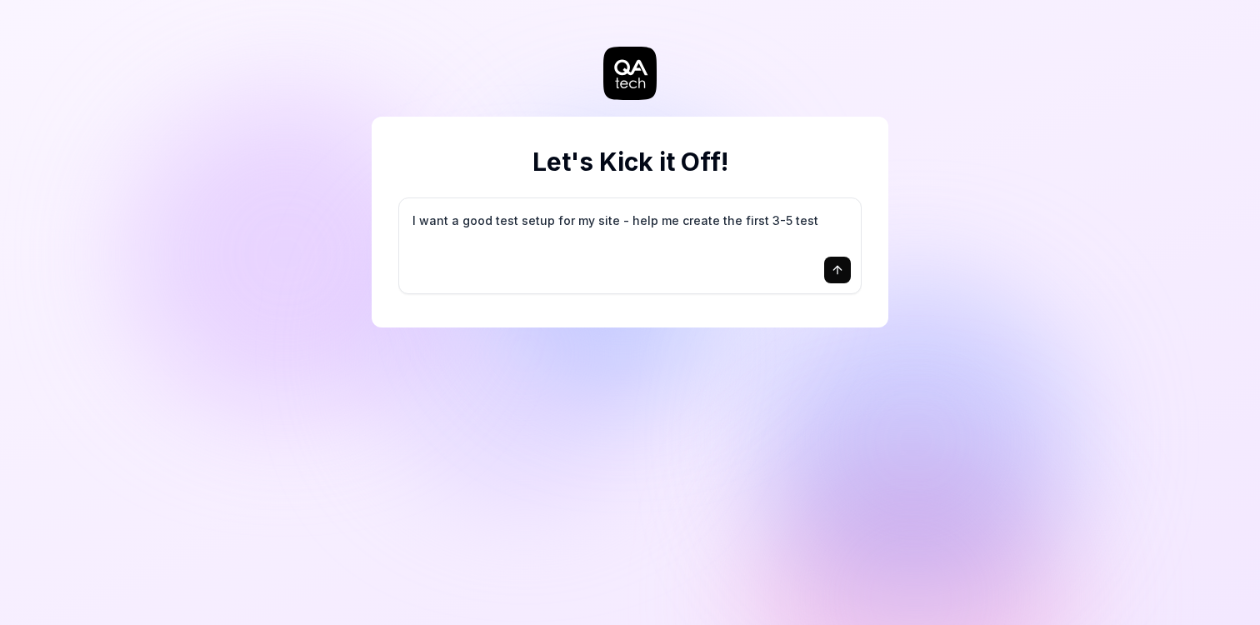
type textarea "I want a good test setup for my site - help me create the first 3-5 test"
type textarea "*"
type textarea "I want a good test setup for my site - help me create the first 3-5 test c"
type textarea "*"
type textarea "I want a good test setup for my site - help me create the first 3-5 test ca"
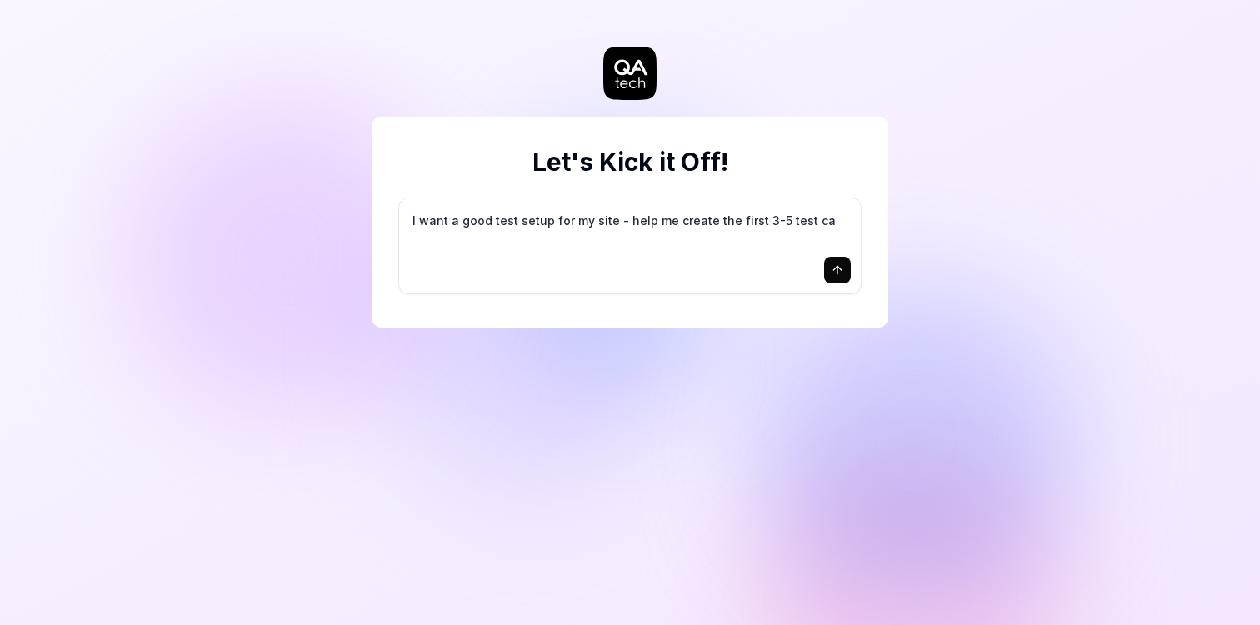
type textarea "*"
type textarea "I want a good test setup for my site - help me create the first 3-5 test cas"
type textarea "*"
type textarea "I want a good test setup for my site - help me create the first 3-5 test case"
type textarea "*"
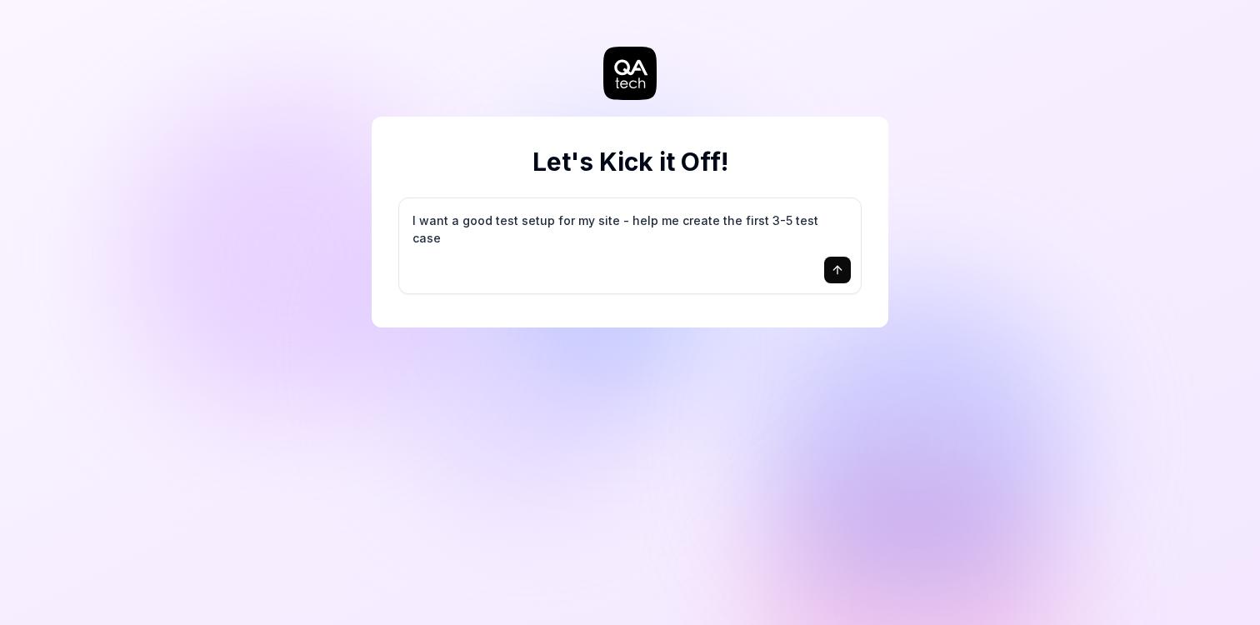
type textarea "I want a good test setup for my site - help me create the first 3-5 test cases"
click at [835, 277] on button "submit" at bounding box center [837, 270] width 27 height 27
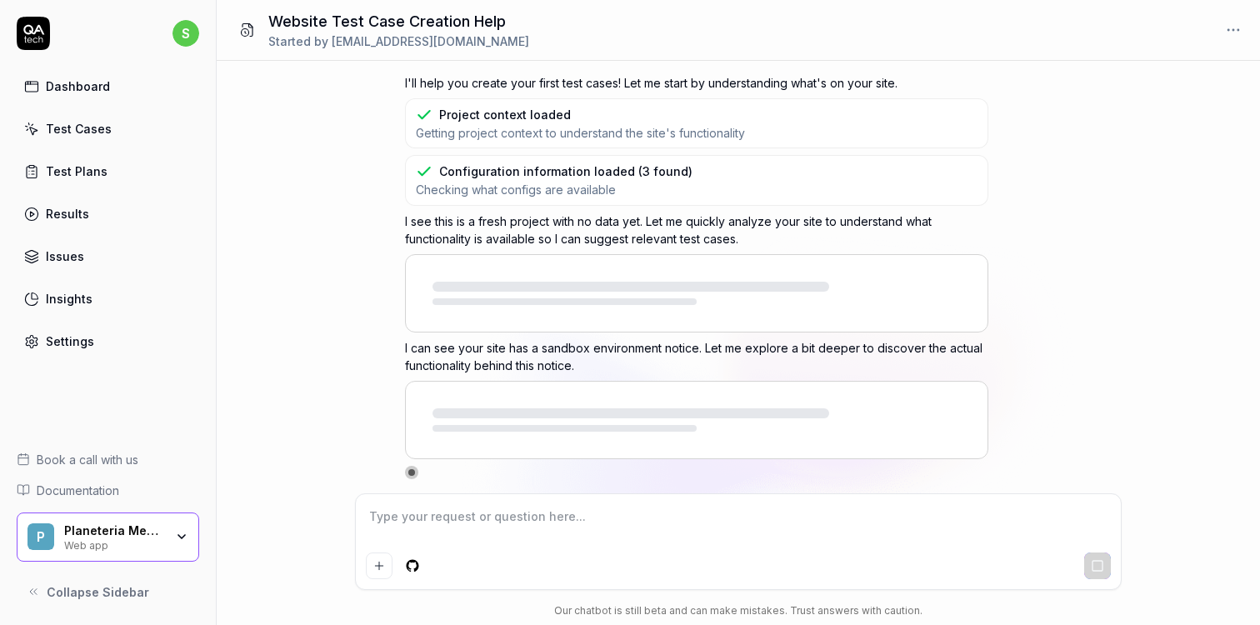
type textarea "*"
